Goal: Task Accomplishment & Management: Manage account settings

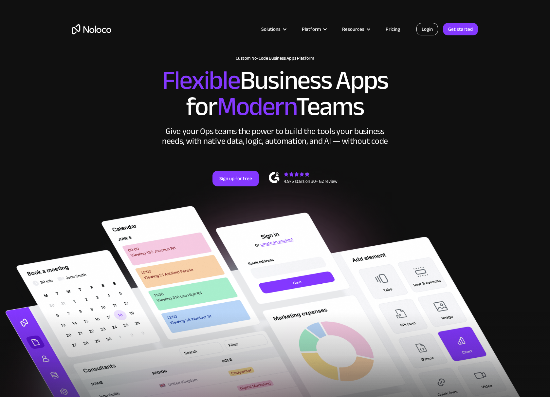
click at [433, 35] on link "Login" at bounding box center [427, 29] width 22 height 12
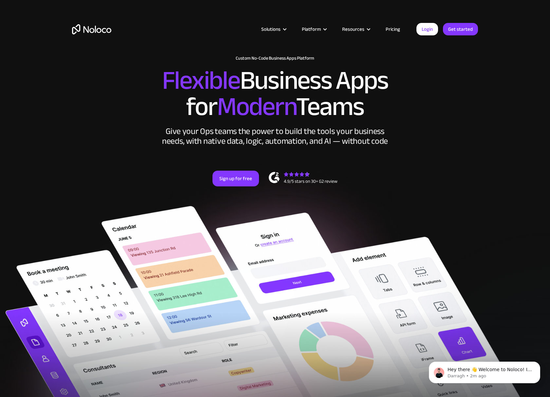
click at [450, 167] on div "New: Connect Noloco to Stripe Custom No-Code Business Apps Platform Flexible Bu…" at bounding box center [274, 127] width 419 height 157
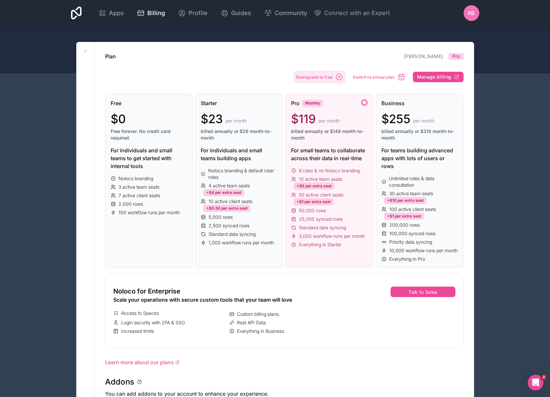
click at [330, 79] on span "Downgrade to free" at bounding box center [314, 77] width 37 height 5
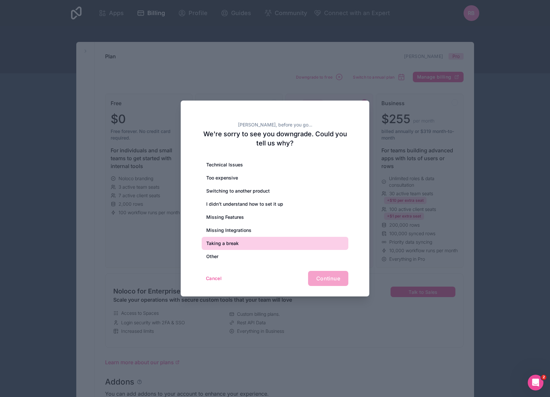
click at [218, 243] on div "Taking a break" at bounding box center [275, 243] width 147 height 13
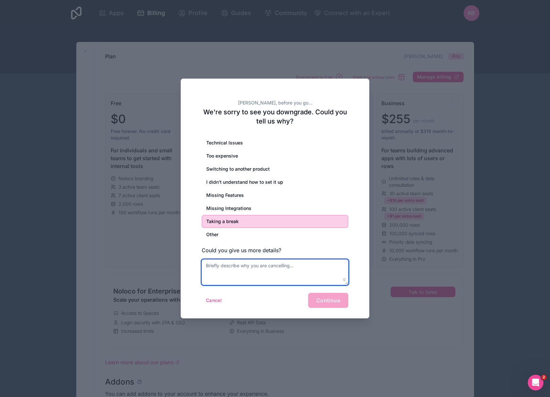
click at [250, 273] on textarea at bounding box center [275, 272] width 147 height 26
type textarea "cancel the service please"
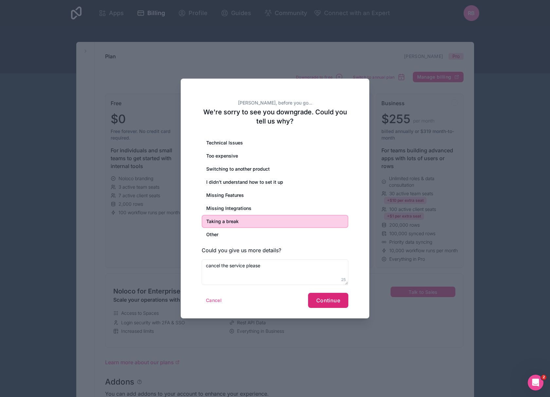
click at [338, 305] on button "Continue" at bounding box center [328, 300] width 40 height 15
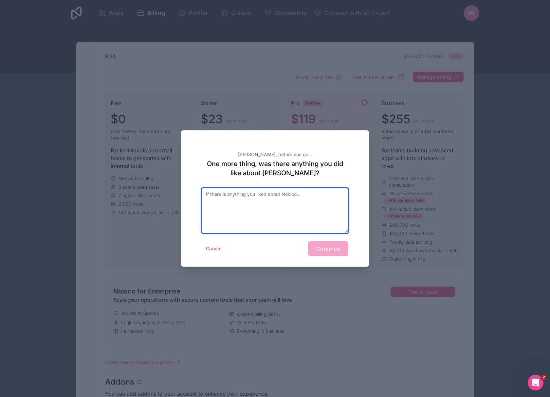
click at [271, 212] on textarea at bounding box center [275, 210] width 147 height 45
type textarea "Cancel"
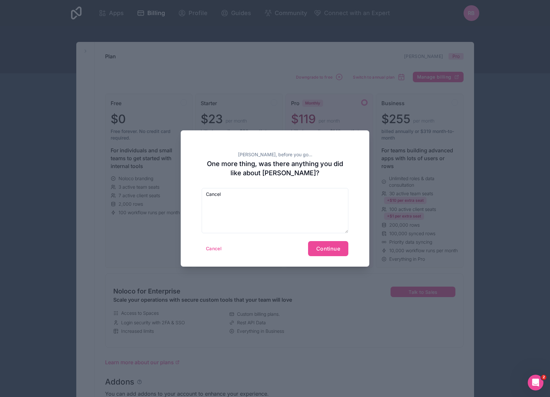
click at [319, 241] on form "[PERSON_NAME] Continue" at bounding box center [275, 222] width 147 height 68
click at [324, 246] on span "Continue" at bounding box center [328, 248] width 24 height 7
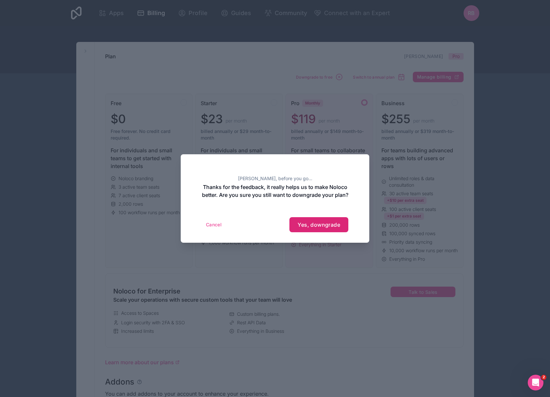
click at [314, 232] on button "Yes, downgrade" at bounding box center [318, 224] width 59 height 15
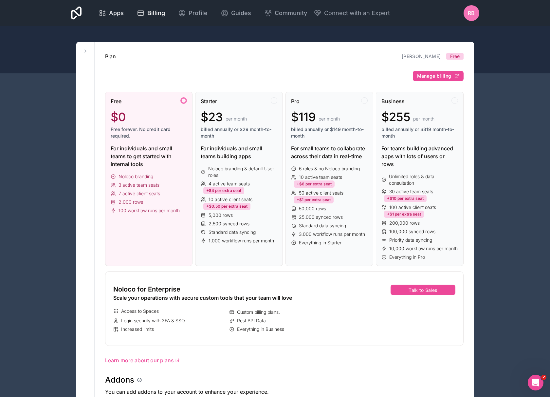
click at [124, 13] on span "Apps" at bounding box center [116, 13] width 15 height 9
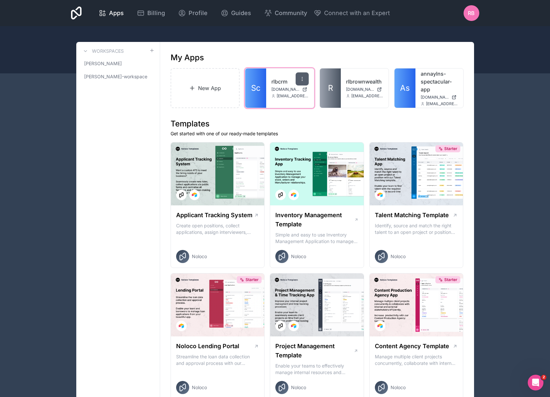
click at [306, 76] on div at bounding box center [302, 78] width 13 height 13
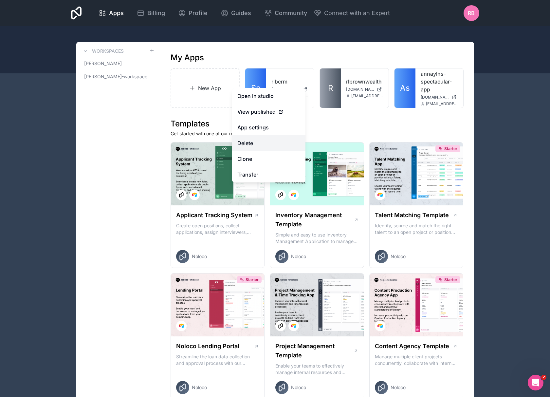
click at [260, 147] on button "Delete" at bounding box center [268, 143] width 73 height 16
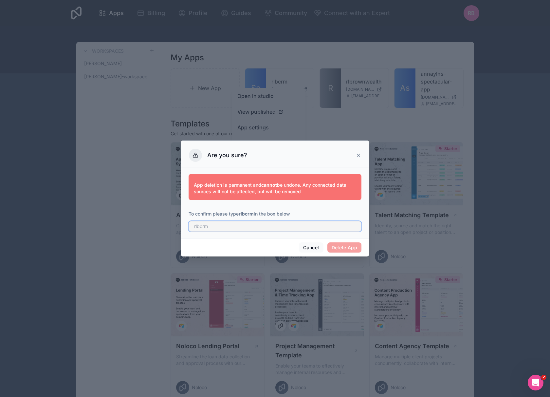
click at [262, 225] on input "text" at bounding box center [275, 226] width 173 height 10
type input "rlbcrm"
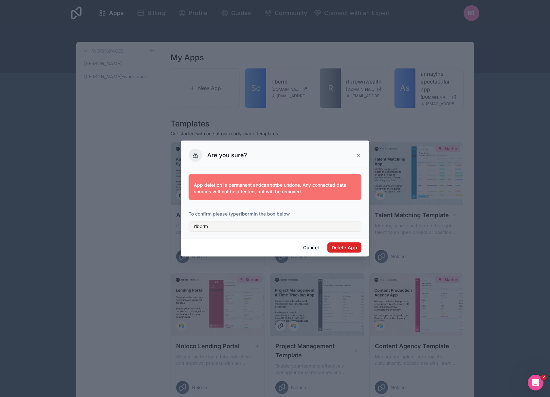
click at [344, 246] on button "Delete App" at bounding box center [344, 247] width 34 height 10
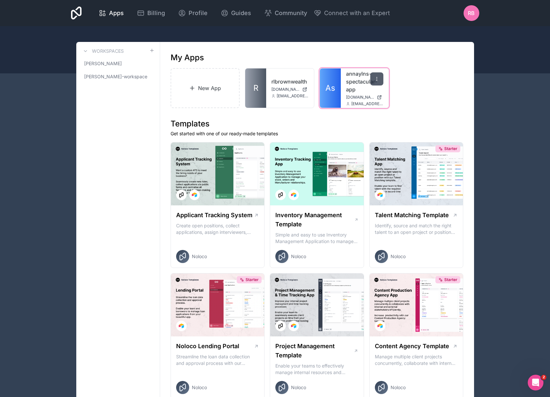
click at [380, 79] on div at bounding box center [376, 78] width 13 height 13
click at [402, 80] on div "New App R rlbrownwealth [DOMAIN_NAME] [EMAIL_ADDRESS][DOMAIN_NAME] As annaylns-…" at bounding box center [317, 88] width 293 height 40
click at [303, 76] on div at bounding box center [302, 78] width 13 height 13
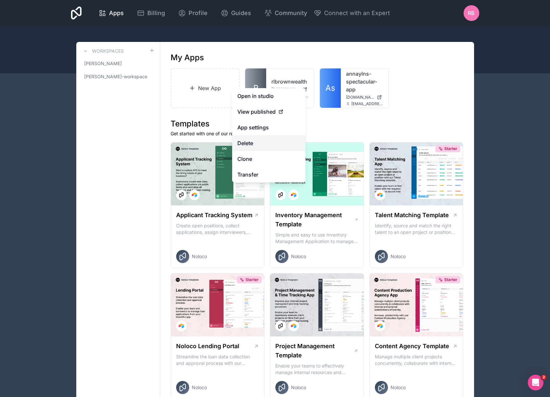
click at [246, 146] on button "Delete" at bounding box center [268, 143] width 73 height 16
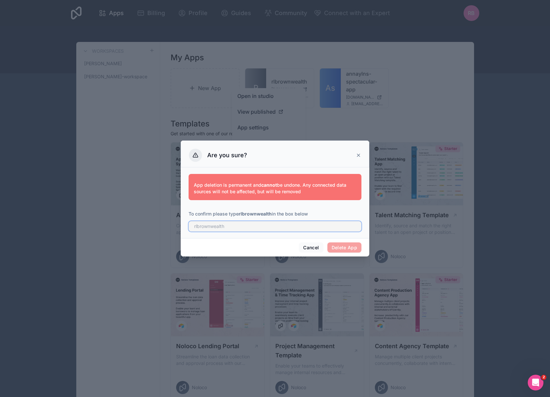
click at [236, 223] on input "text" at bounding box center [275, 226] width 173 height 10
type input "rlbrownwealth"
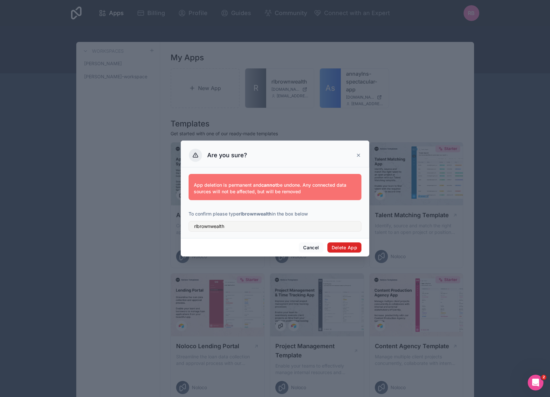
click at [334, 243] on button "Delete App" at bounding box center [344, 247] width 34 height 10
click at [350, 246] on button "Delete App" at bounding box center [344, 247] width 34 height 10
click at [233, 225] on input "rlbrownwealth" at bounding box center [275, 226] width 173 height 10
click at [341, 247] on button "Delete App" at bounding box center [344, 247] width 34 height 10
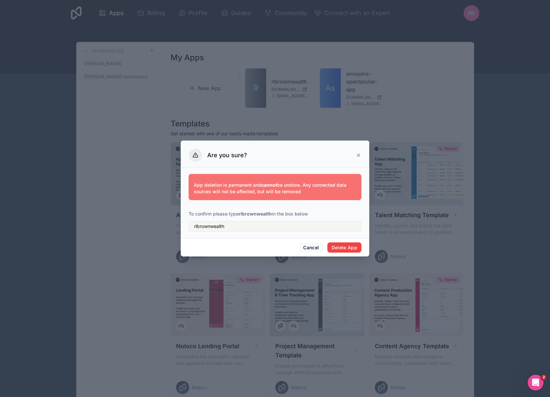
click at [361, 157] on icon at bounding box center [358, 155] width 5 height 5
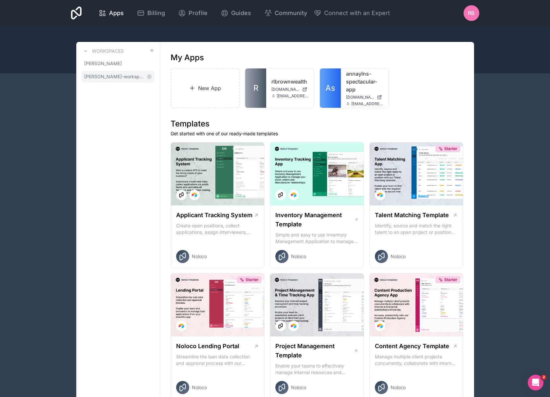
click at [123, 76] on span "[PERSON_NAME]-workspace" at bounding box center [114, 76] width 60 height 7
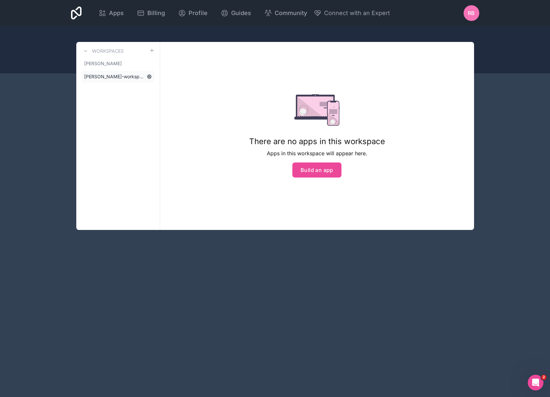
click at [151, 76] on icon at bounding box center [149, 76] width 5 height 5
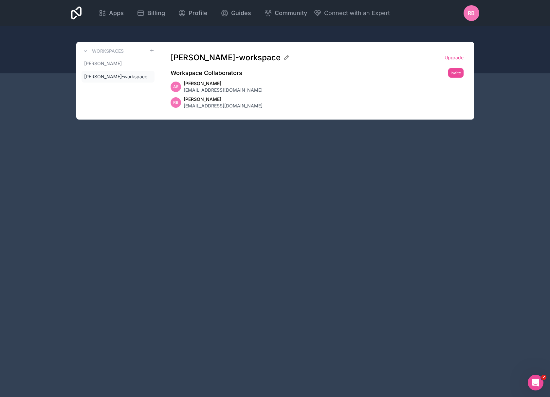
click at [247, 86] on div "AE Annayln Ellamil [EMAIL_ADDRESS][DOMAIN_NAME]" at bounding box center [317, 86] width 293 height 13
drag, startPoint x: 244, startPoint y: 76, endPoint x: 248, endPoint y: 76, distance: 3.9
click at [245, 76] on div "annayln-ellamil-workspace Upgrade Workspace Collaborators Invite AE Annayln Ell…" at bounding box center [317, 81] width 314 height 78
click at [193, 84] on span "[PERSON_NAME]" at bounding box center [223, 83] width 79 height 7
click at [150, 76] on icon at bounding box center [149, 76] width 5 height 5
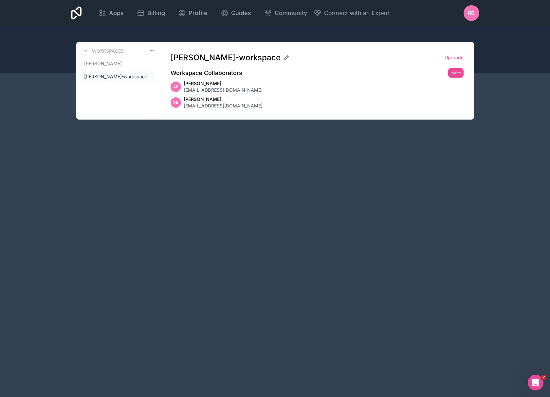
click at [189, 87] on span "[EMAIL_ADDRESS][DOMAIN_NAME]" at bounding box center [223, 90] width 79 height 7
click at [112, 79] on span "[PERSON_NAME]-workspace" at bounding box center [114, 76] width 60 height 7
click at [476, 10] on div "RB" at bounding box center [471, 13] width 16 height 16
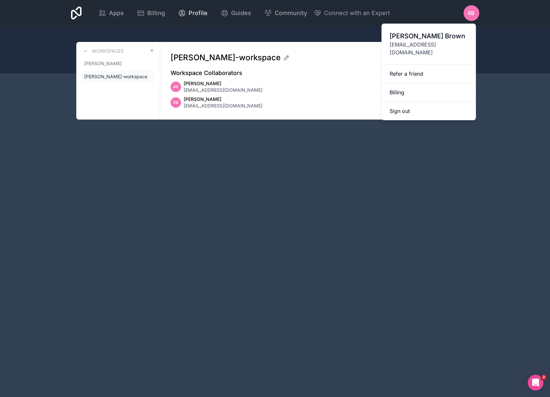
click at [207, 12] on span "Profile" at bounding box center [198, 13] width 19 height 9
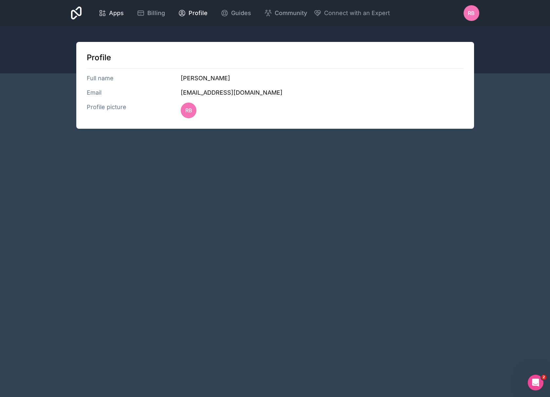
click at [124, 13] on span "Apps" at bounding box center [116, 13] width 15 height 9
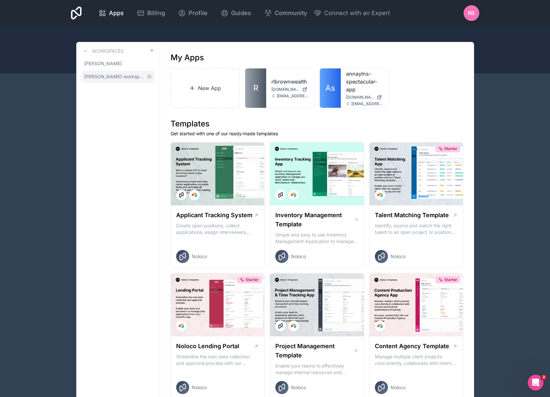
click at [142, 76] on span "[PERSON_NAME]-workspace" at bounding box center [114, 76] width 60 height 7
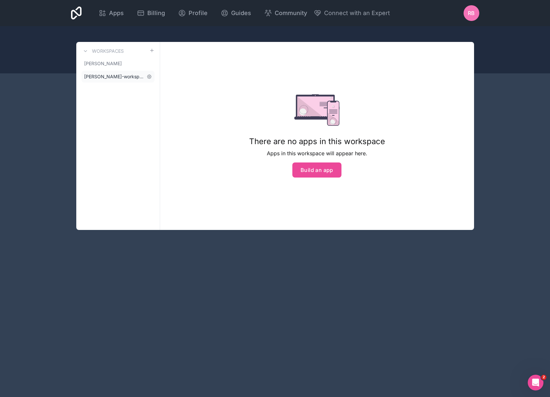
click at [138, 75] on span "[PERSON_NAME]-workspace" at bounding box center [114, 76] width 60 height 7
click at [151, 77] on icon at bounding box center [149, 77] width 4 height 4
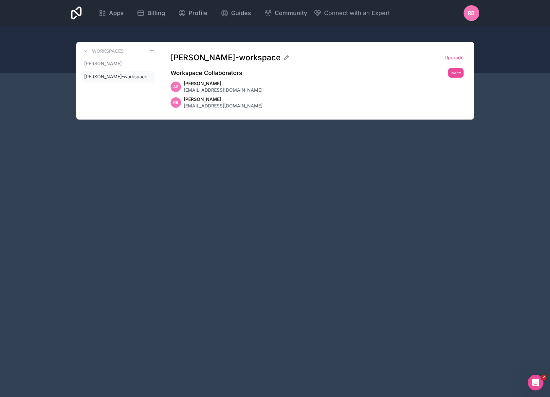
click at [202, 90] on span "[EMAIL_ADDRESS][DOMAIN_NAME]" at bounding box center [223, 90] width 79 height 7
click at [458, 55] on link "Upgrade" at bounding box center [453, 57] width 19 height 7
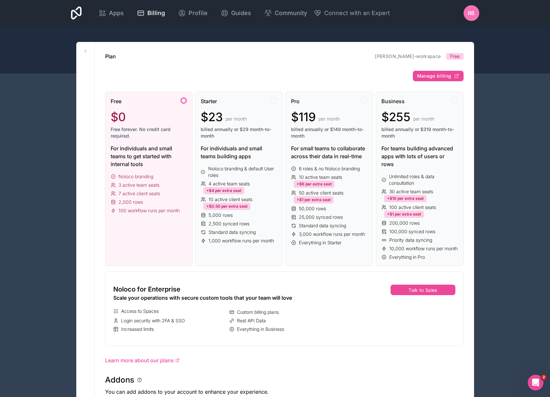
click at [481, 45] on div "Workspaces [PERSON_NAME] annayln-ellamil-workspace Plan annayln-ellamil-workspa…" at bounding box center [275, 360] width 419 height 636
click at [63, 81] on div "Apps Billing Profile Guides Community Connect with an Expert RB Billing Profile…" at bounding box center [275, 346] width 550 height 693
click at [213, 18] on link "Profile" at bounding box center [193, 13] width 40 height 14
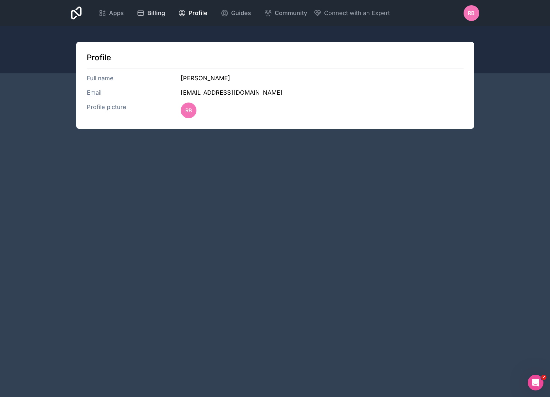
click at [170, 18] on link "Billing" at bounding box center [151, 13] width 39 height 14
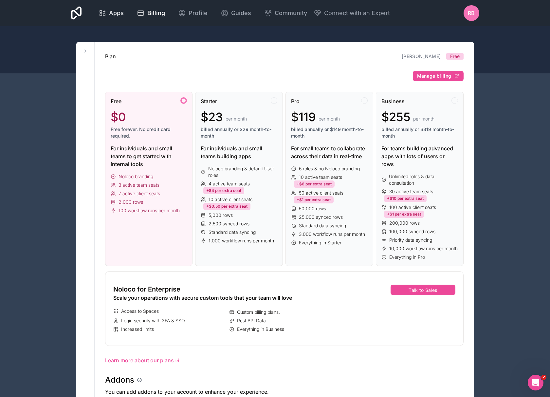
click at [124, 15] on span "Apps" at bounding box center [116, 13] width 15 height 9
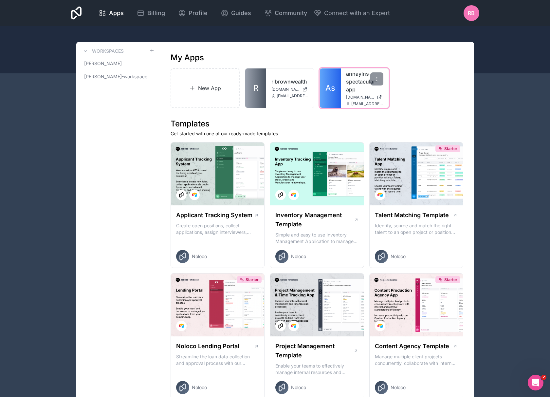
click at [333, 94] on link "As" at bounding box center [330, 87] width 21 height 39
